Goal: Task Accomplishment & Management: Complete application form

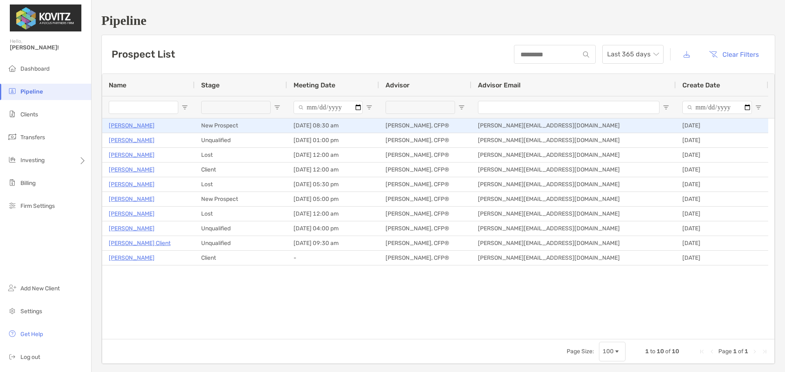
click at [118, 126] on p "[PERSON_NAME]" at bounding box center [132, 126] width 46 height 10
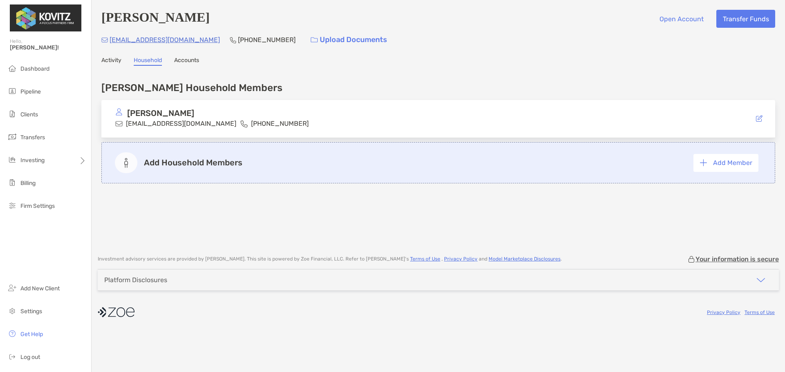
click at [99, 63] on div "Art Stevens Open Account Transfer Funds astevens4now@gmail.com (208) 697-2004 U…" at bounding box center [438, 123] width 693 height 247
click at [103, 62] on link "Activity" at bounding box center [111, 61] width 20 height 9
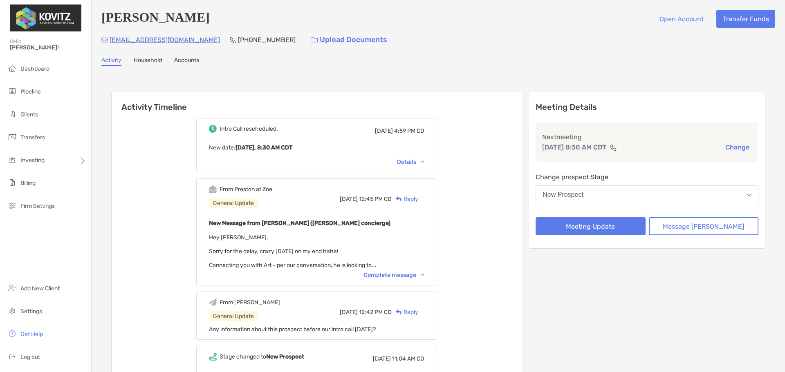
scroll to position [123, 0]
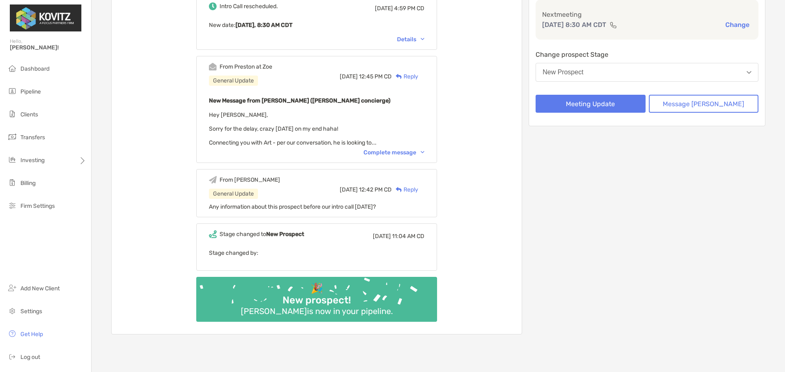
click at [418, 191] on div "Reply" at bounding box center [405, 190] width 27 height 9
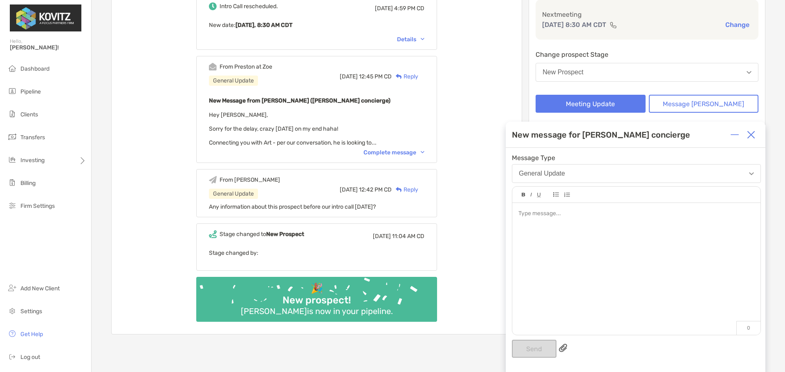
click at [754, 132] on img at bounding box center [751, 135] width 8 height 8
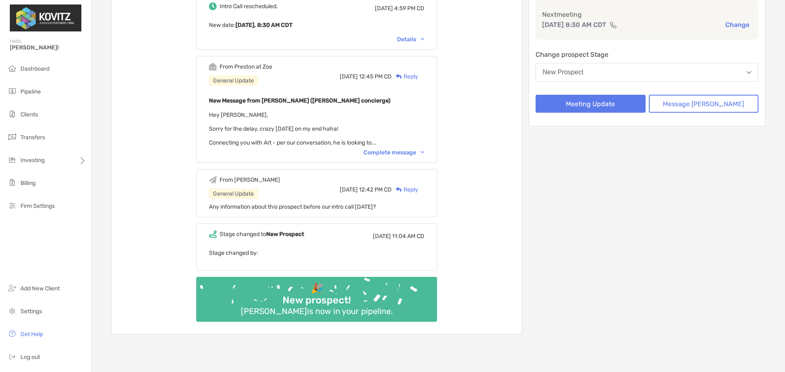
click at [403, 150] on div "From Preston at Zoe General Update Mon, Sep 29 12:45 PM CD Reply New Message fr…" at bounding box center [316, 109] width 241 height 107
click at [402, 154] on div "Complete message" at bounding box center [393, 152] width 61 height 7
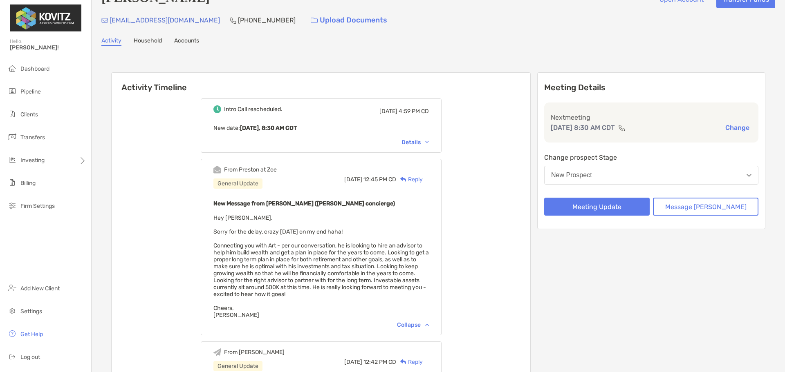
scroll to position [0, 0]
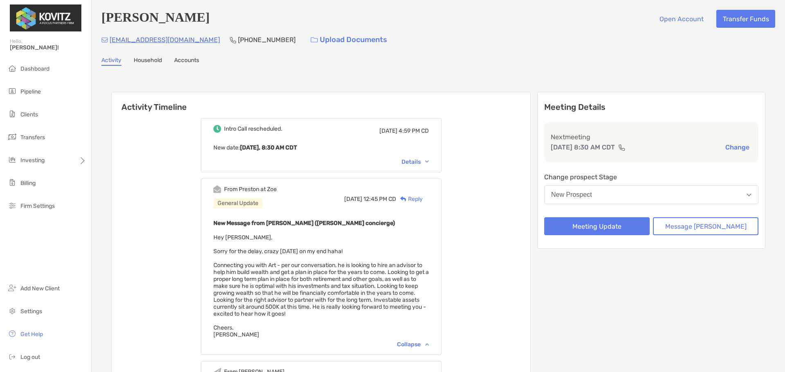
click at [592, 197] on div "New Prospect" at bounding box center [571, 194] width 41 height 7
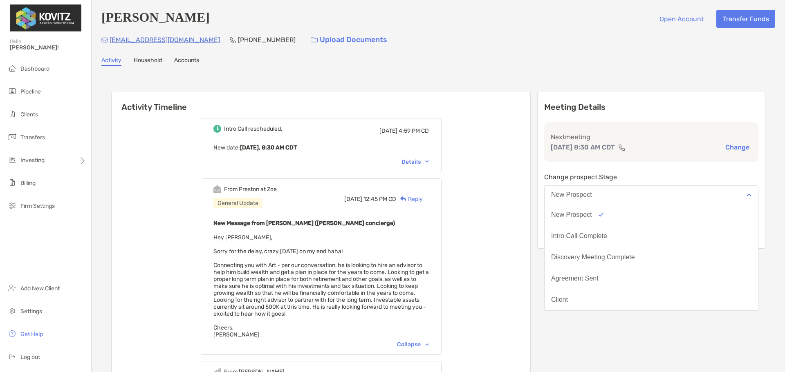
click at [621, 233] on button "Intro Call Complete" at bounding box center [651, 236] width 213 height 21
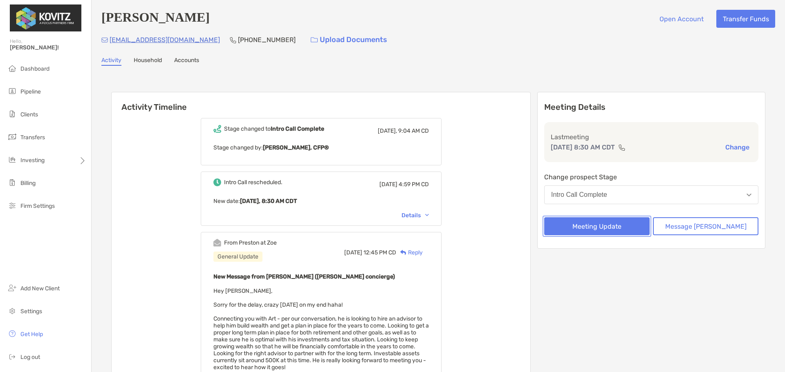
click at [606, 228] on button "Meeting Update" at bounding box center [596, 227] width 105 height 18
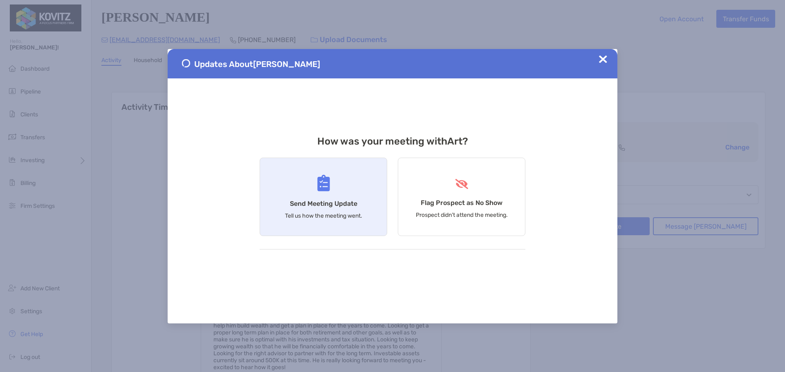
click at [315, 205] on h4 "Send Meeting Update" at bounding box center [323, 204] width 67 height 8
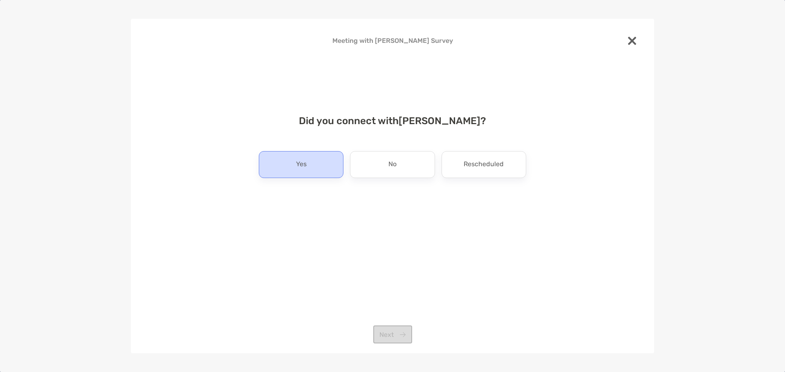
click at [303, 168] on p "Yes" at bounding box center [301, 164] width 11 height 13
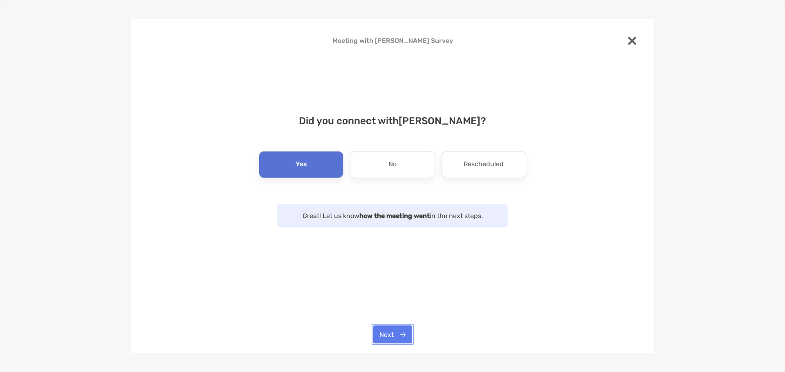
click at [393, 334] on button "Next" at bounding box center [392, 335] width 39 height 18
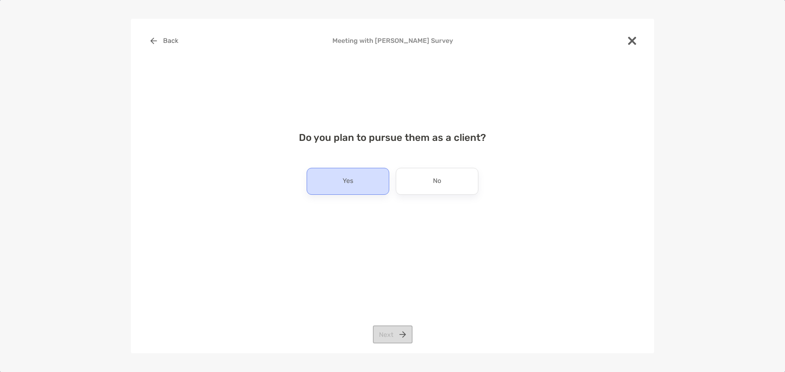
click at [341, 186] on div "Yes" at bounding box center [348, 181] width 83 height 27
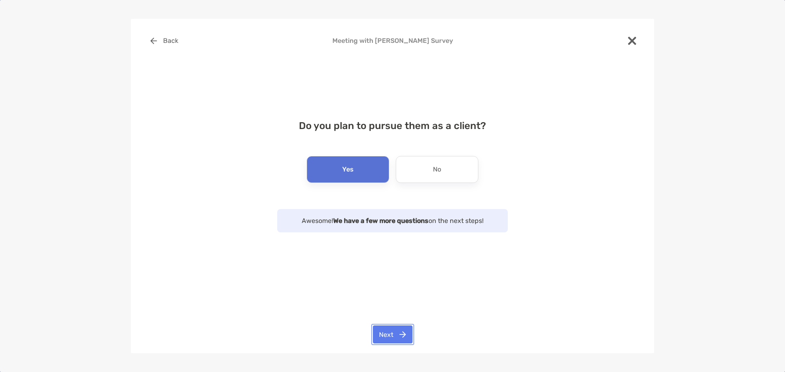
click at [395, 334] on button "Next" at bounding box center [393, 335] width 40 height 18
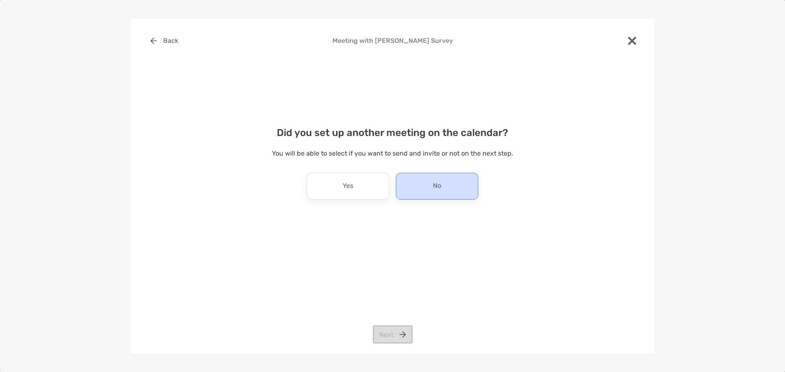
click at [447, 191] on div "No" at bounding box center [437, 186] width 83 height 27
click at [394, 334] on button "Next" at bounding box center [393, 335] width 40 height 18
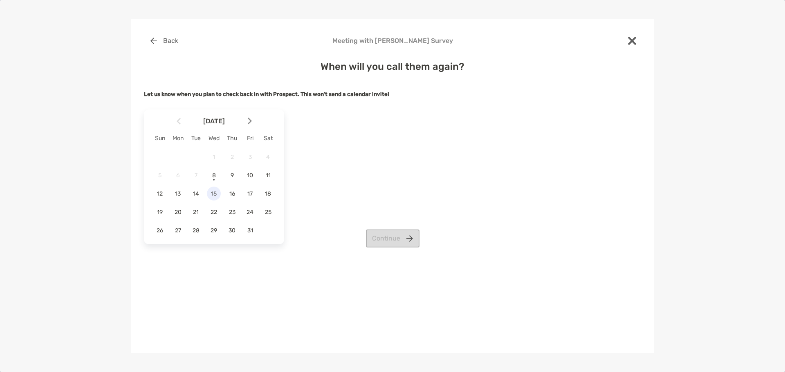
click at [213, 193] on span "15" at bounding box center [214, 194] width 14 height 7
click at [395, 239] on button "Continue" at bounding box center [393, 239] width 54 height 18
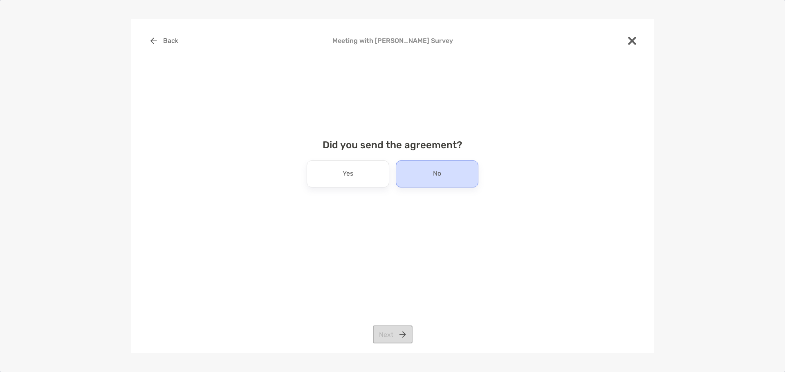
click at [422, 179] on div "No" at bounding box center [437, 174] width 83 height 27
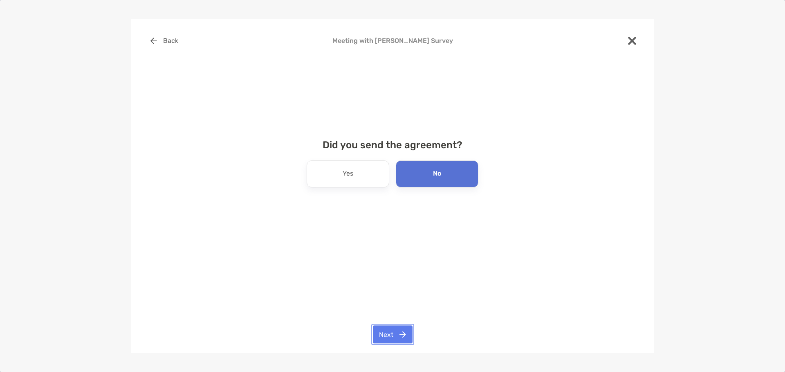
click at [392, 332] on button "Next" at bounding box center [393, 335] width 40 height 18
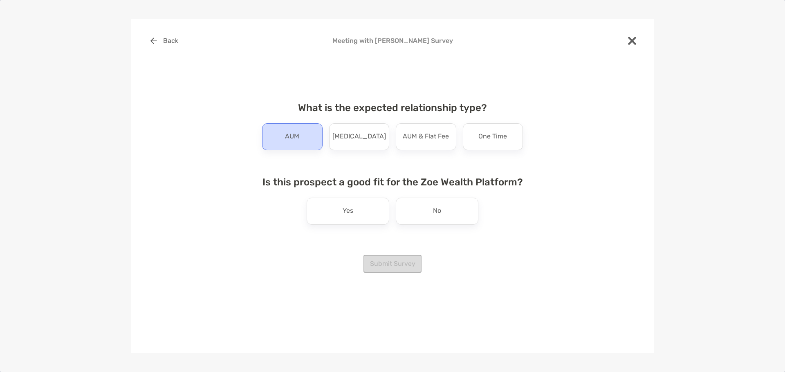
click at [306, 141] on div "AUM" at bounding box center [292, 136] width 61 height 27
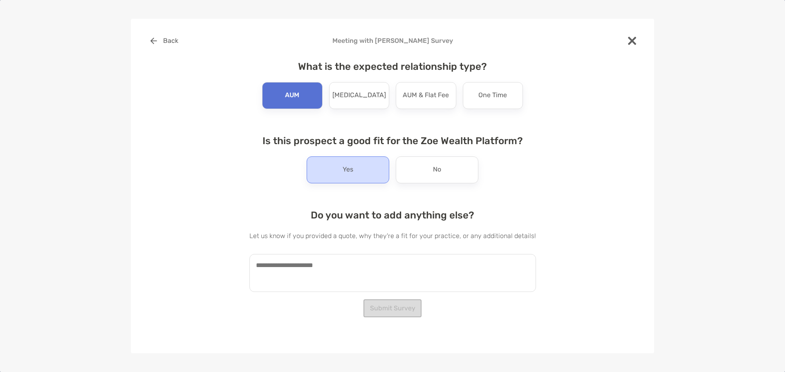
click at [354, 174] on div "Yes" at bounding box center [348, 170] width 83 height 27
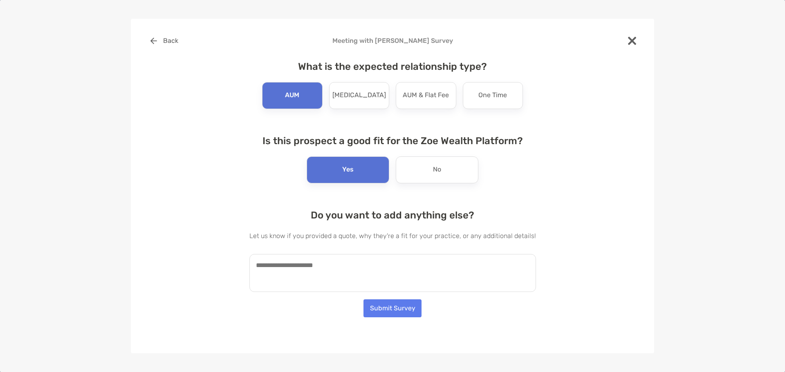
click at [321, 264] on textarea at bounding box center [392, 273] width 287 height 38
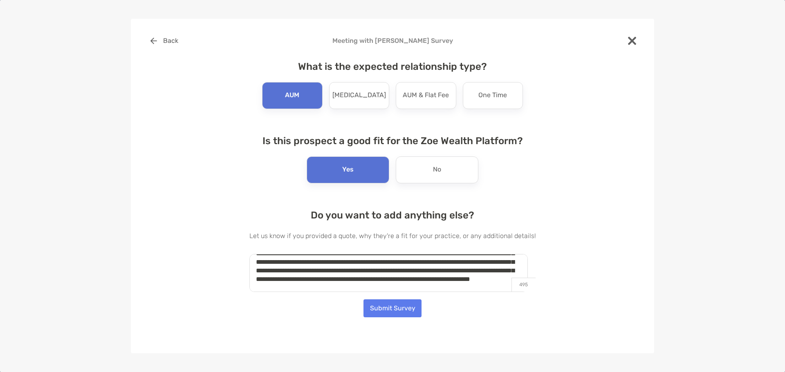
scroll to position [29, 0]
type textarea "**********"
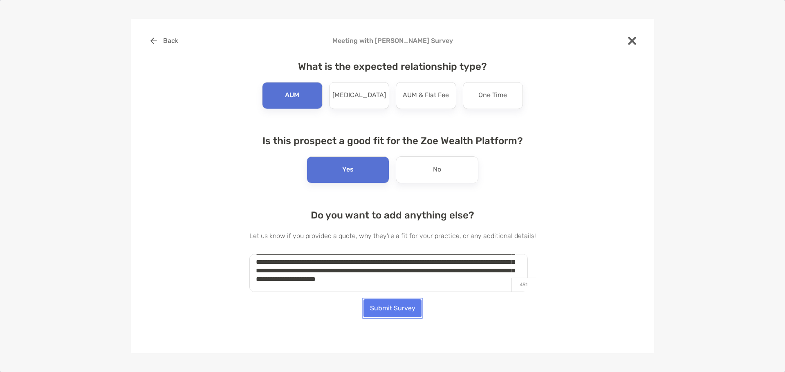
click at [389, 310] on button "Submit Survey" at bounding box center [392, 309] width 58 height 18
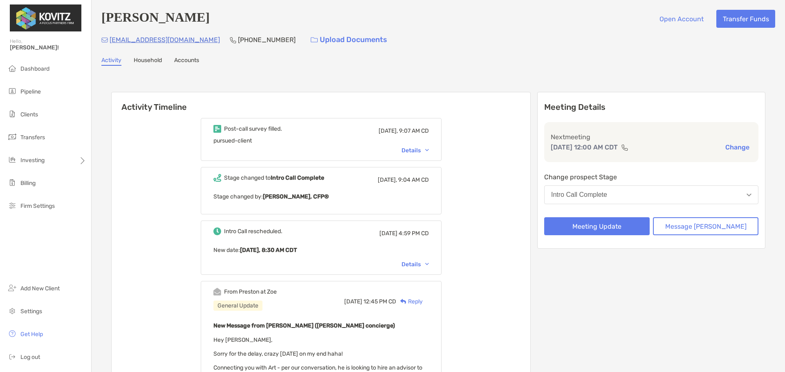
click at [428, 147] on div "Post-call survey filled. Today, 9:07 AM CD pursued-client Details" at bounding box center [321, 139] width 241 height 43
click at [426, 154] on div "Details" at bounding box center [415, 150] width 27 height 7
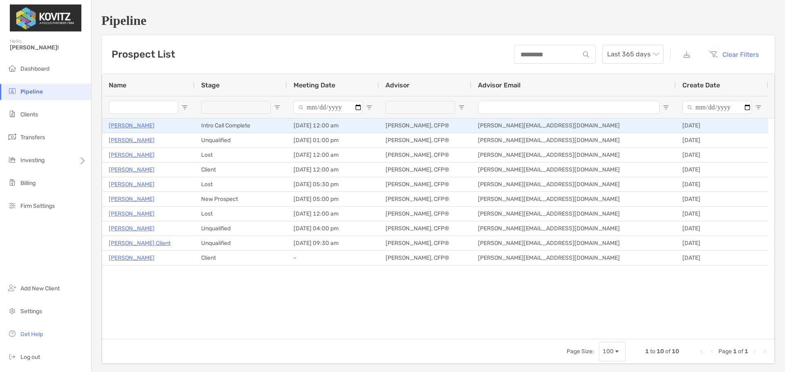
click at [119, 124] on p "[PERSON_NAME]" at bounding box center [132, 126] width 46 height 10
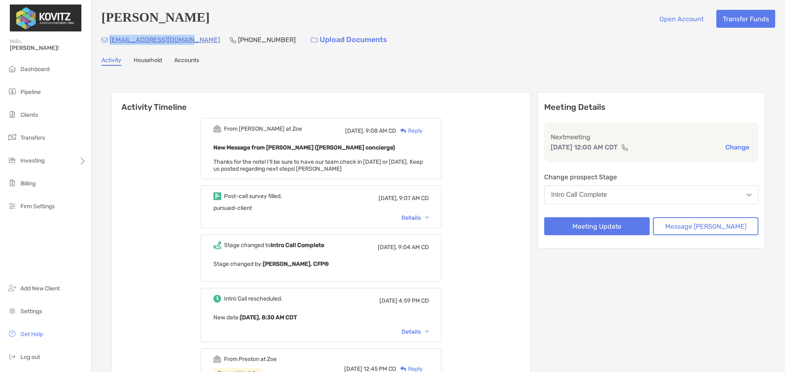
drag, startPoint x: 186, startPoint y: 41, endPoint x: 110, endPoint y: 42, distance: 76.1
click at [110, 42] on div "[EMAIL_ADDRESS][DOMAIN_NAME] [PHONE_NUMBER] Upload Documents" at bounding box center [438, 40] width 674 height 18
copy p "[EMAIL_ADDRESS][DOMAIN_NAME]"
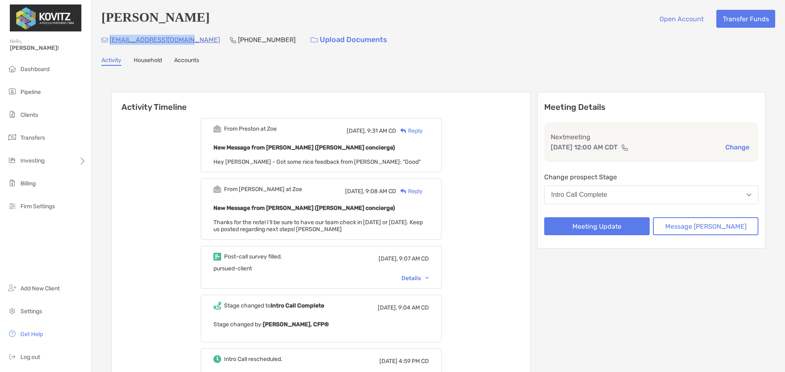
copy p "[EMAIL_ADDRESS][DOMAIN_NAME]"
